Goal: Complete application form

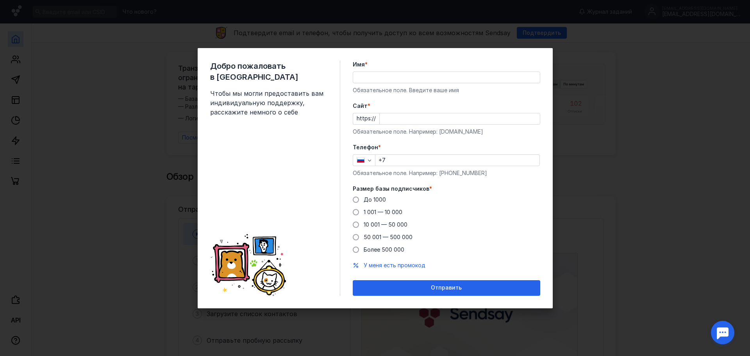
click at [159, 156] on div "Добро пожаловать в Sendsay Чтобы мы могли предоставить вам индивидуальную подде…" at bounding box center [375, 178] width 750 height 356
drag, startPoint x: 640, startPoint y: 43, endPoint x: 637, endPoint y: 57, distance: 13.9
click at [638, 47] on div "Добро пожаловать в Sendsay Чтобы мы могли предоставить вам индивидуальную подде…" at bounding box center [375, 178] width 750 height 356
click at [597, 181] on div "Добро пожаловать в Sendsay Чтобы мы могли предоставить вам индивидуальную подде…" at bounding box center [375, 178] width 750 height 356
click at [667, 286] on div "Добро пожаловать в Sendsay Чтобы мы могли предоставить вам индивидуальную подде…" at bounding box center [375, 178] width 750 height 356
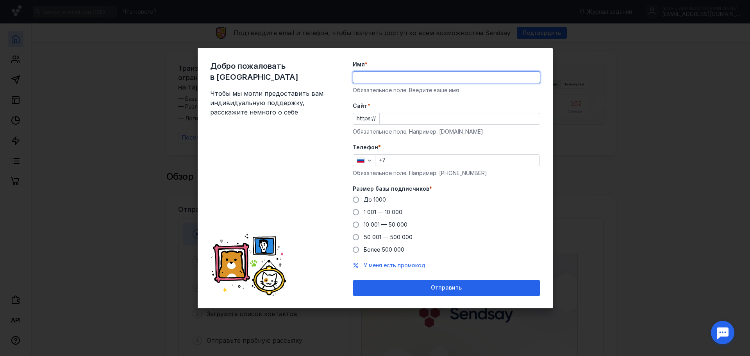
click at [389, 79] on input "Имя *" at bounding box center [446, 77] width 187 height 11
type input "[PERSON_NAME]"
click at [395, 119] on input "Cайт *" at bounding box center [460, 118] width 160 height 11
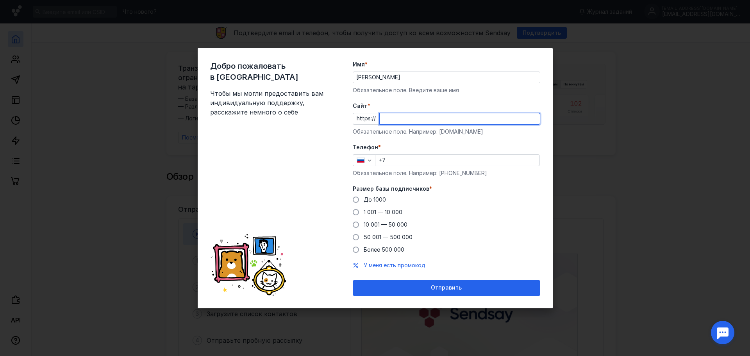
paste input "[DOMAIN_NAME][URL]"
type input "[DOMAIN_NAME][URL]"
click at [393, 161] on input "+7" at bounding box center [457, 160] width 164 height 11
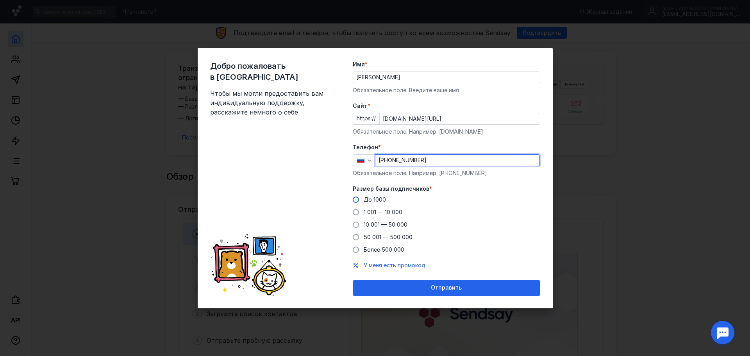
type input "[PHONE_NUMBER]"
click at [355, 200] on span at bounding box center [356, 199] width 6 height 6
click at [0, 0] on input "До 1000" at bounding box center [0, 0] width 0 height 0
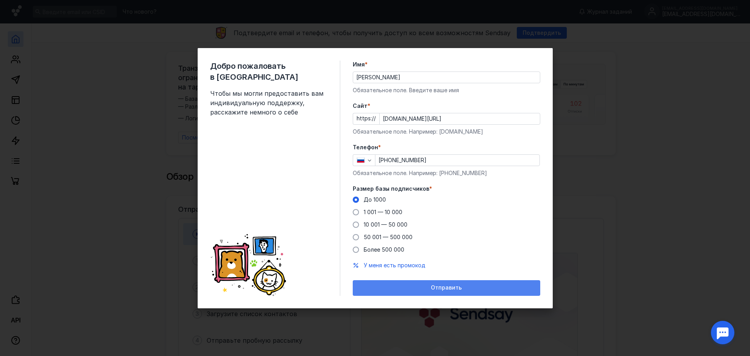
click at [430, 286] on div "Отправить" at bounding box center [447, 287] width 180 height 7
